Goal: Task Accomplishment & Management: Use online tool/utility

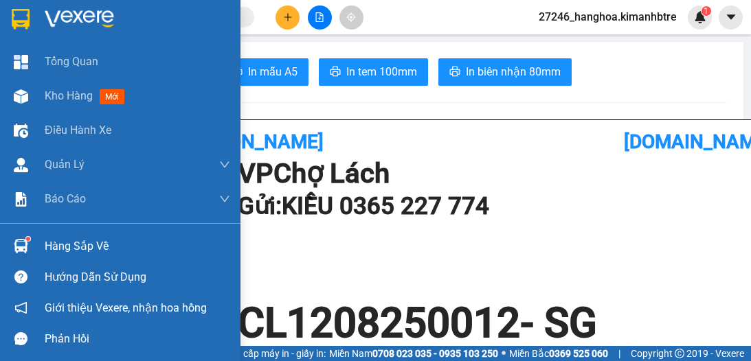
click at [61, 93] on span "Kho hàng" at bounding box center [69, 95] width 48 height 13
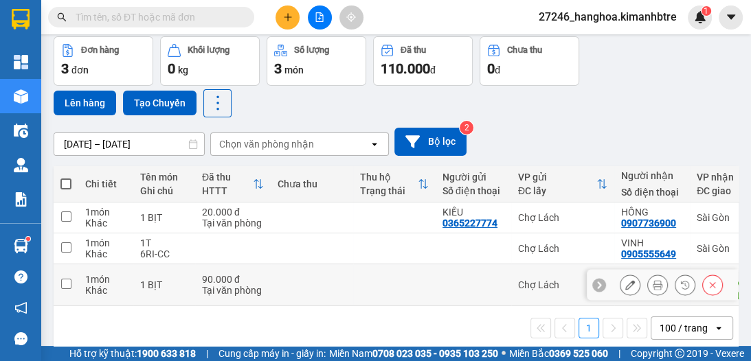
scroll to position [73, 0]
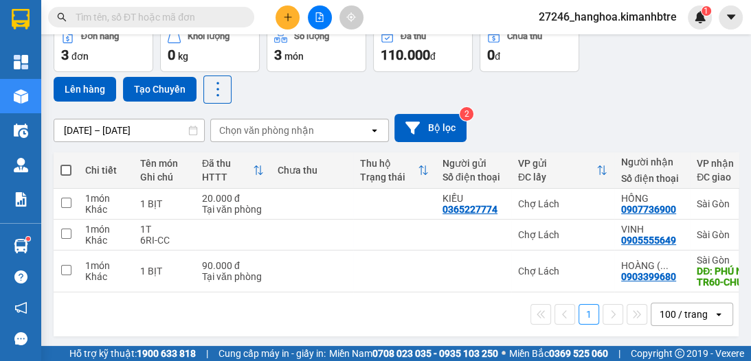
click at [66, 169] on span at bounding box center [65, 170] width 11 height 11
click at [66, 163] on input "checkbox" at bounding box center [66, 163] width 0 height 0
checkbox input "true"
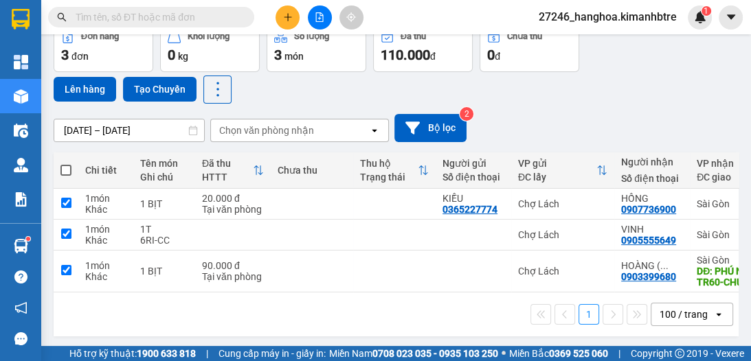
click at [66, 169] on span at bounding box center [65, 170] width 11 height 11
click at [66, 163] on input "checkbox" at bounding box center [66, 163] width 0 height 0
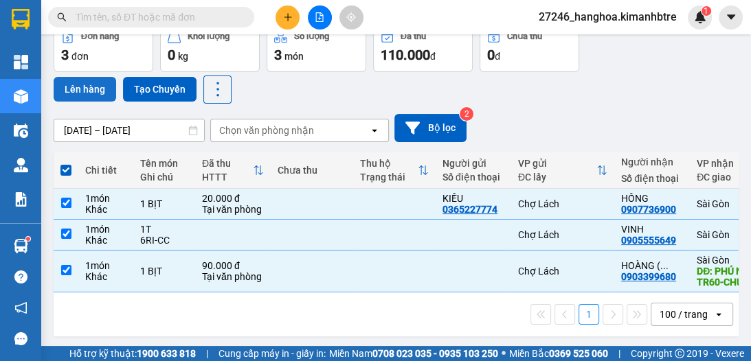
click at [89, 91] on button "Lên hàng" at bounding box center [85, 89] width 62 height 25
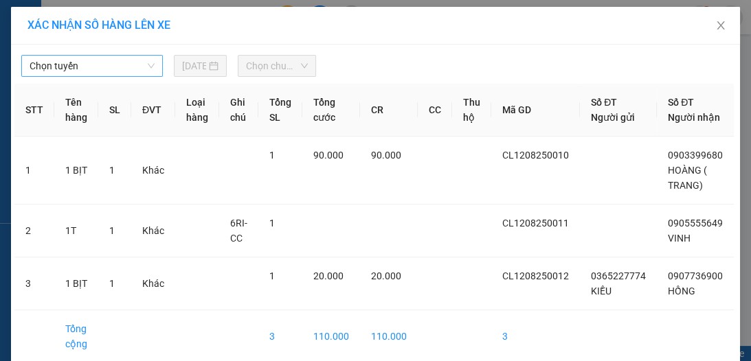
click at [104, 75] on span "Chọn tuyến" at bounding box center [92, 66] width 125 height 21
drag, startPoint x: 111, startPoint y: 69, endPoint x: 112, endPoint y: 95, distance: 26.1
click at [112, 85] on body "Kết quả tìm kiếm ( 76 ) Bộ lọc Ngày tạo đơn gần nhất Mã ĐH Trạng thái Món hàng …" at bounding box center [375, 180] width 751 height 361
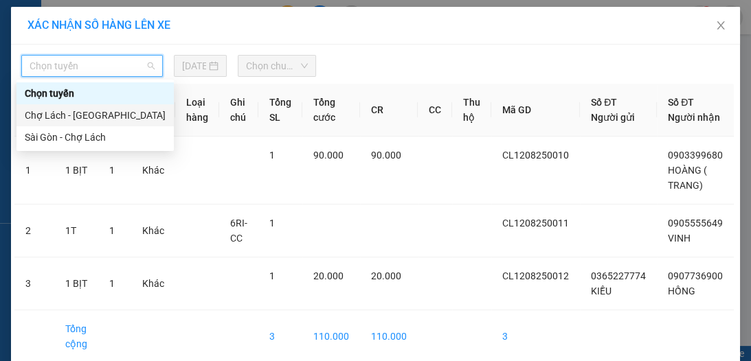
click at [108, 113] on div "Chợ Lách - [GEOGRAPHIC_DATA]" at bounding box center [95, 115] width 141 height 15
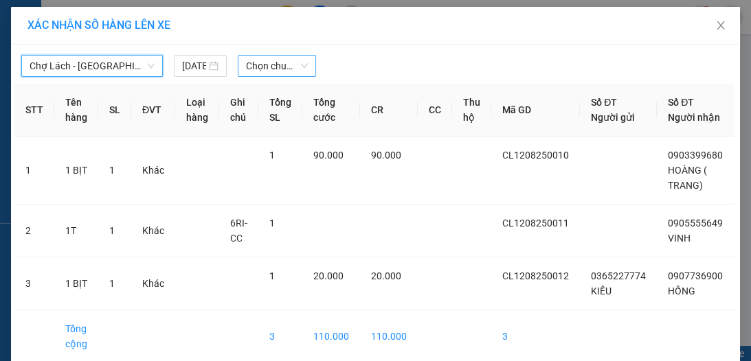
click at [258, 66] on span "Chọn chuyến" at bounding box center [277, 66] width 62 height 21
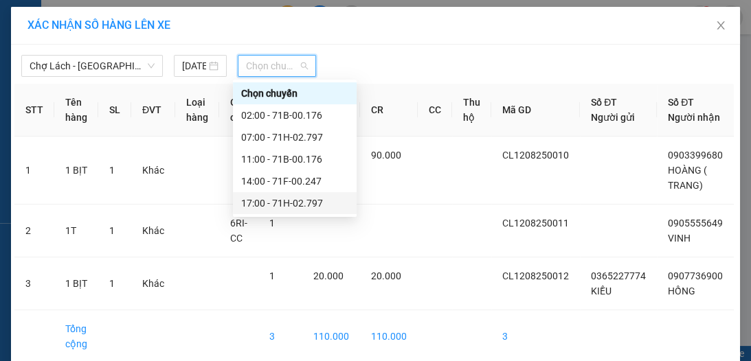
click at [297, 198] on div "17:00 - 71H-02.797" at bounding box center [294, 203] width 107 height 15
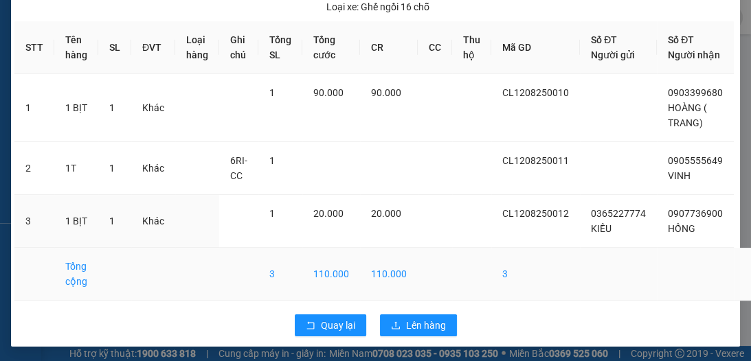
scroll to position [94, 0]
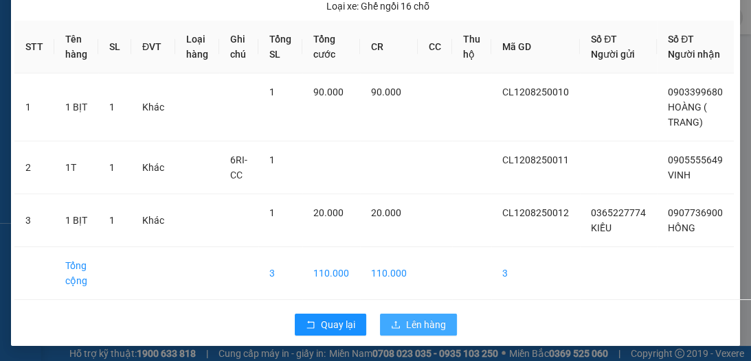
click at [428, 319] on span "Lên hàng" at bounding box center [426, 324] width 40 height 15
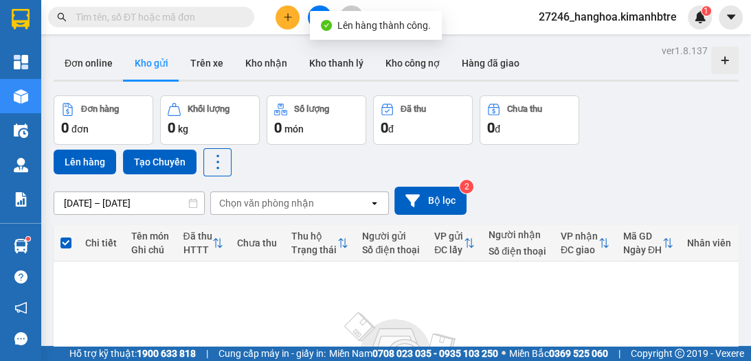
click at [319, 12] on div "Lên hàng thành công." at bounding box center [376, 25] width 132 height 29
click at [314, 10] on button at bounding box center [320, 17] width 24 height 24
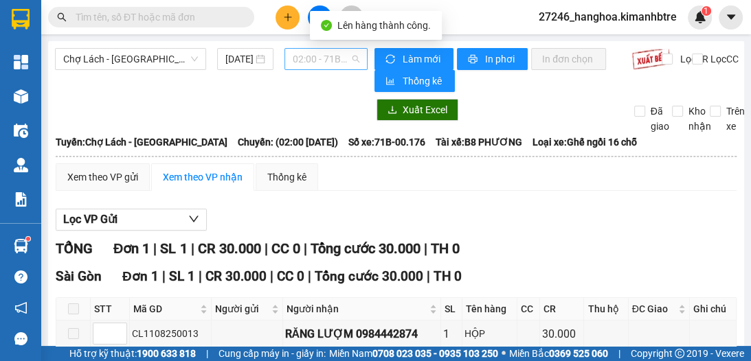
click at [305, 60] on span "02:00 - 71B-00.176" at bounding box center [326, 59] width 67 height 21
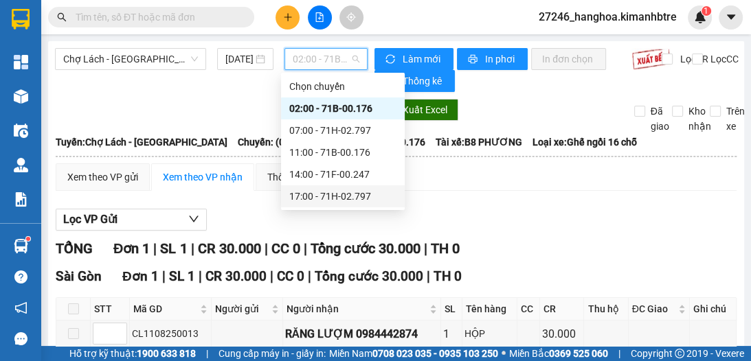
click at [326, 192] on div "17:00 - 71H-02.797" at bounding box center [342, 196] width 107 height 15
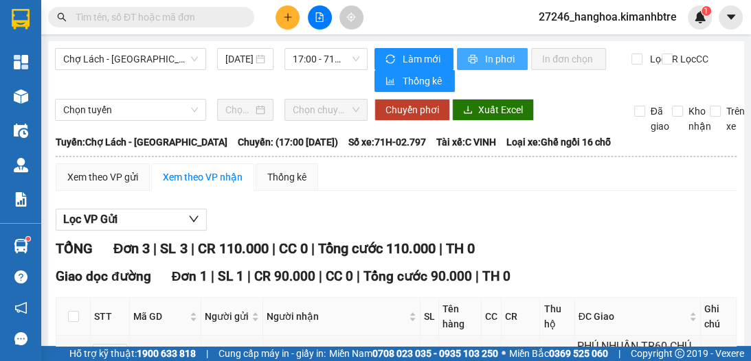
click at [489, 56] on span "In phơi" at bounding box center [501, 59] width 32 height 15
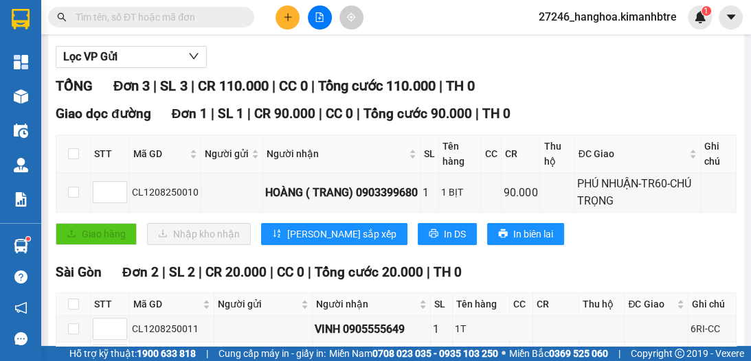
scroll to position [236, 0]
